Goal: Transaction & Acquisition: Purchase product/service

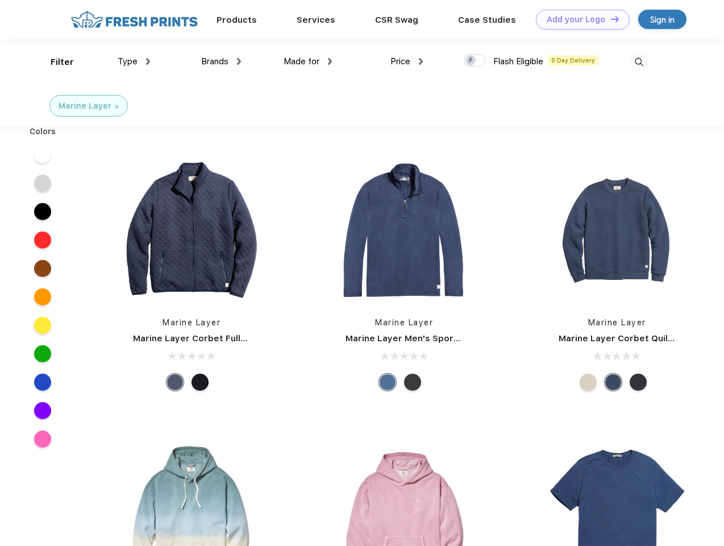
scroll to position [1, 0]
click at [579, 19] on link "Add your Logo Design Tool" at bounding box center [583, 20] width 94 height 20
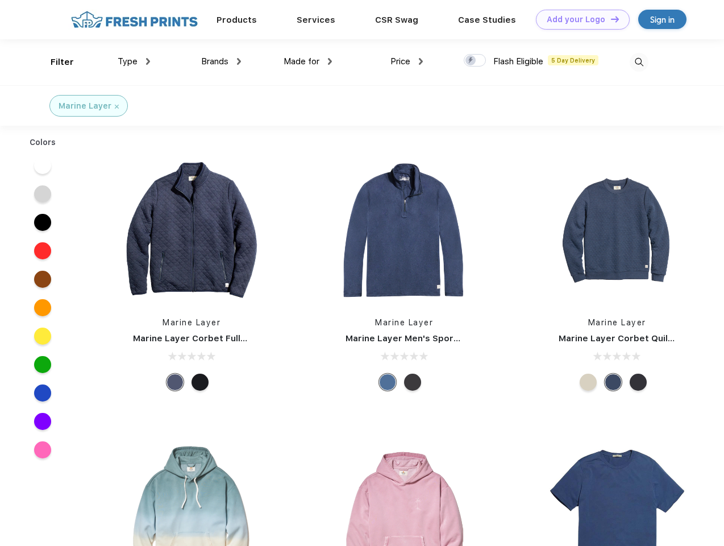
click at [0, 0] on div "Design Tool" at bounding box center [0, 0] width 0 height 0
click at [610, 19] on link "Add your Logo Design Tool" at bounding box center [583, 20] width 94 height 20
click at [55, 62] on div "Filter" at bounding box center [62, 62] width 23 height 13
click at [134, 61] on span "Type" at bounding box center [128, 61] width 20 height 10
click at [221, 61] on span "Brands" at bounding box center [214, 61] width 27 height 10
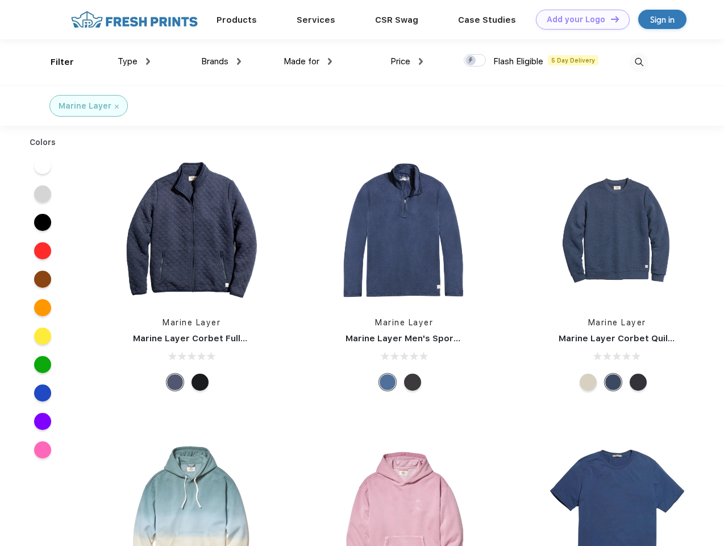
click at [308, 61] on span "Made for" at bounding box center [302, 61] width 36 height 10
click at [407, 61] on span "Price" at bounding box center [400, 61] width 20 height 10
click at [475, 61] on div at bounding box center [475, 60] width 22 height 13
click at [471, 61] on input "checkbox" at bounding box center [467, 56] width 7 height 7
click at [639, 62] on img at bounding box center [639, 62] width 19 height 19
